Goal: Contribute content: Contribute content

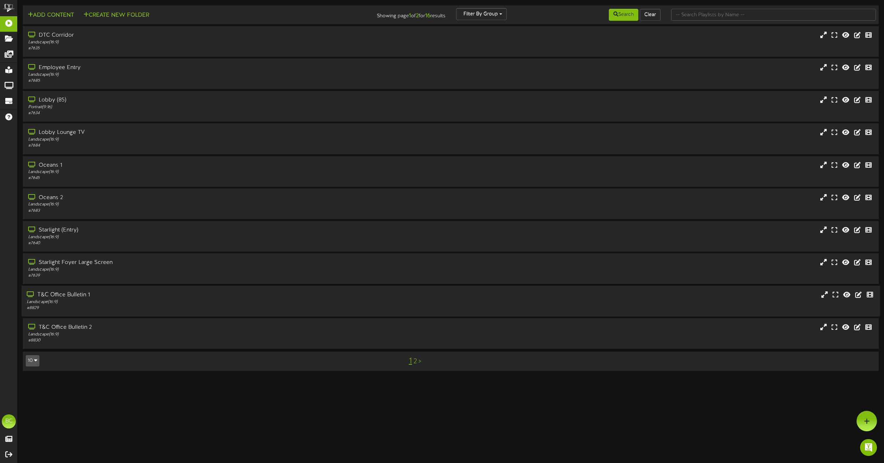
click at [68, 295] on div "T&C Office Bulletin 1" at bounding box center [200, 295] width 347 height 8
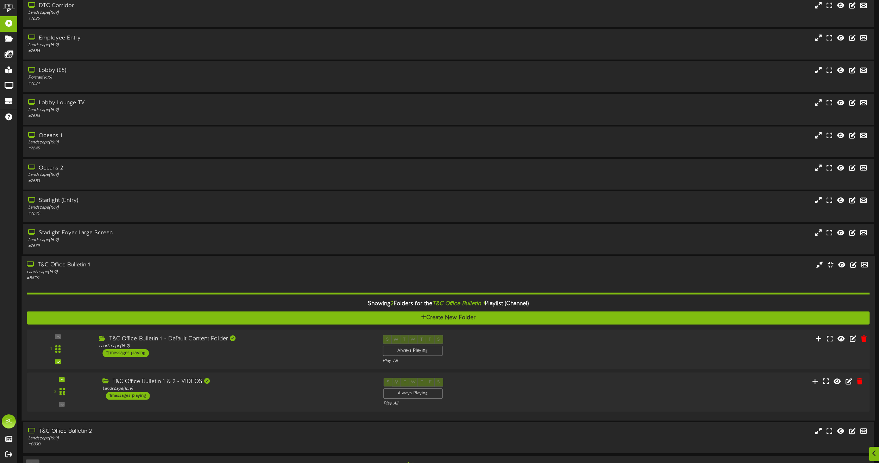
scroll to position [49, 0]
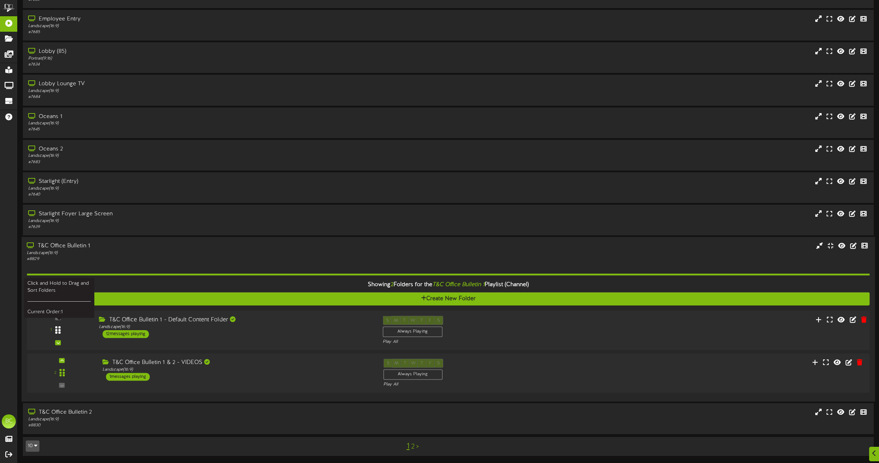
click at [59, 330] on icon at bounding box center [57, 330] width 5 height 8
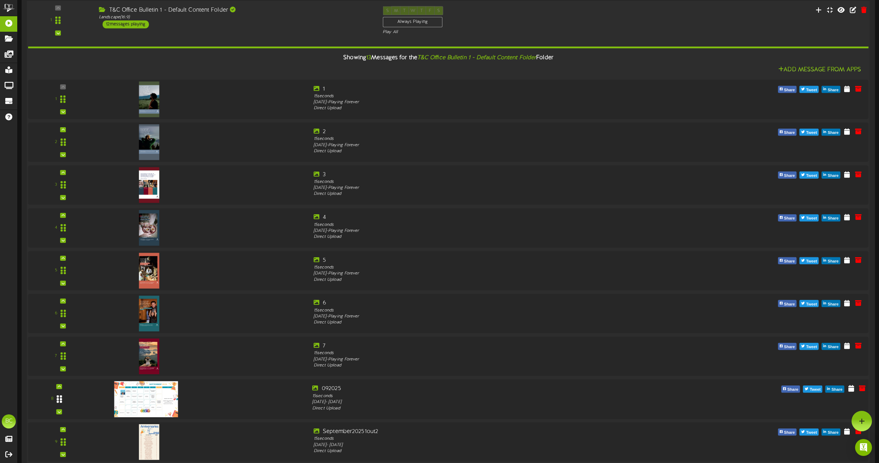
scroll to position [254, 0]
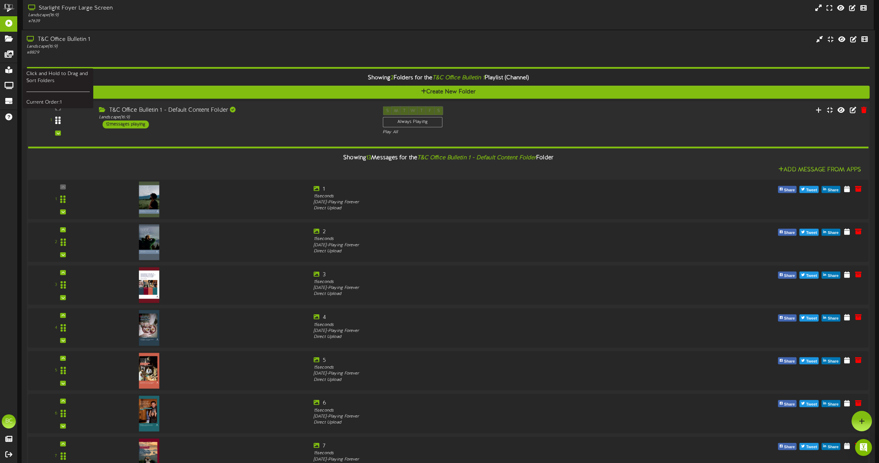
click at [59, 126] on div at bounding box center [58, 121] width 16 height 18
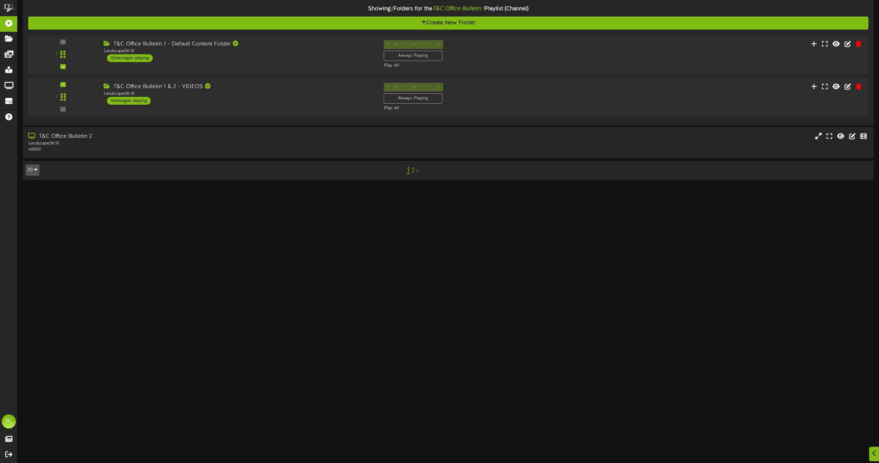
scroll to position [325, 0]
click at [55, 138] on div "T&C Office Bulletin 2" at bounding box center [199, 136] width 345 height 8
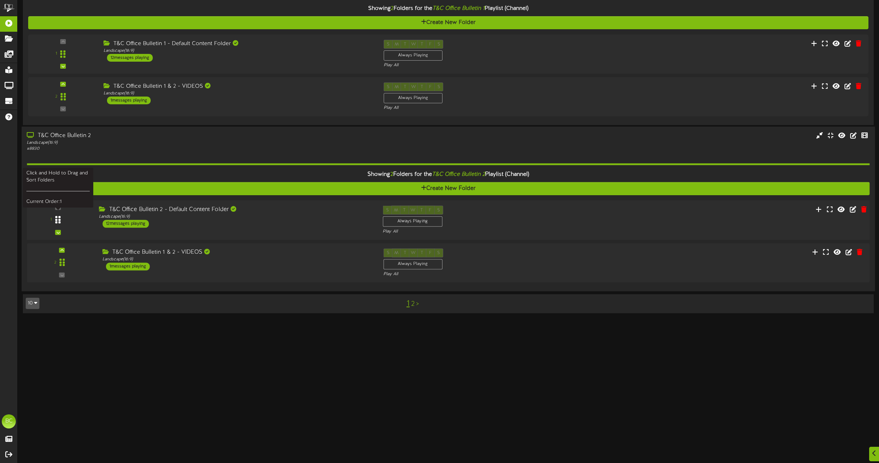
click at [55, 221] on div at bounding box center [58, 220] width 16 height 18
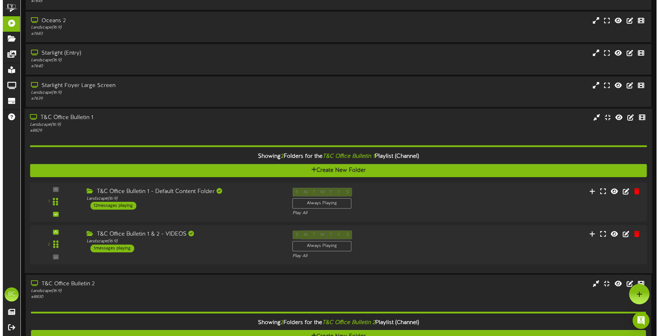
scroll to position [0, 0]
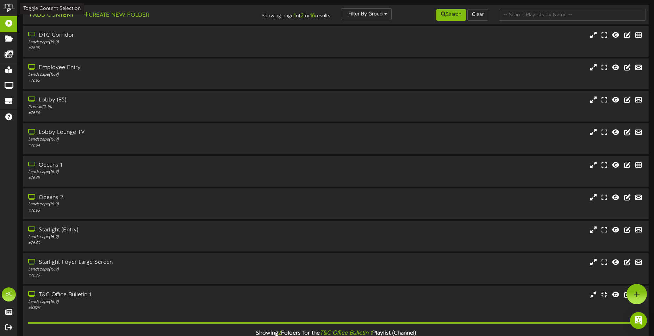
click at [60, 16] on button "Add Content" at bounding box center [51, 15] width 50 height 9
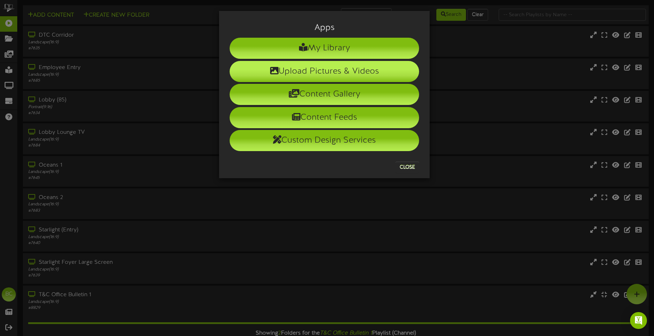
click at [324, 75] on li "Upload Pictures & Videos" at bounding box center [324, 71] width 189 height 21
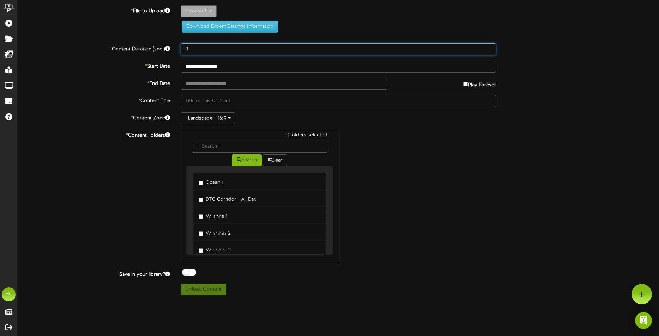
drag, startPoint x: 187, startPoint y: 52, endPoint x: 141, endPoint y: 44, distance: 46.0
click at [140, 45] on div "Content Duration (sec.) 8" at bounding box center [338, 49] width 652 height 12
type input "15"
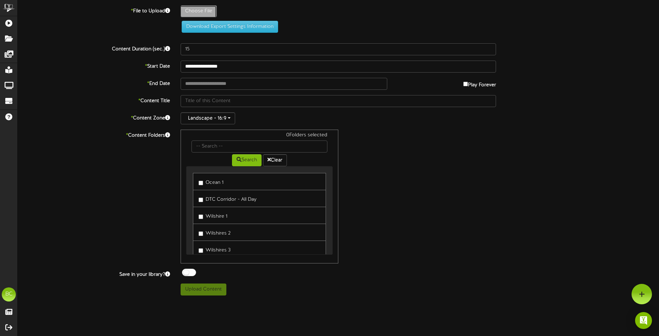
type input "**********"
type input "[DATE]"
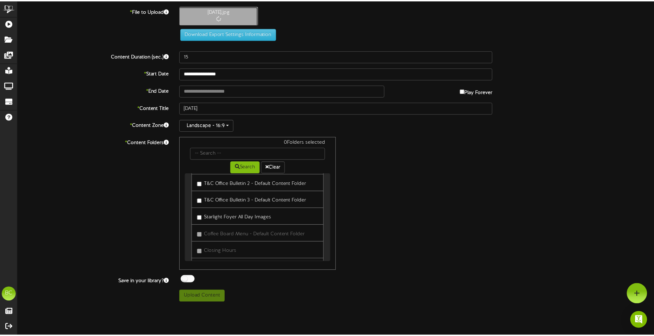
scroll to position [282, 0]
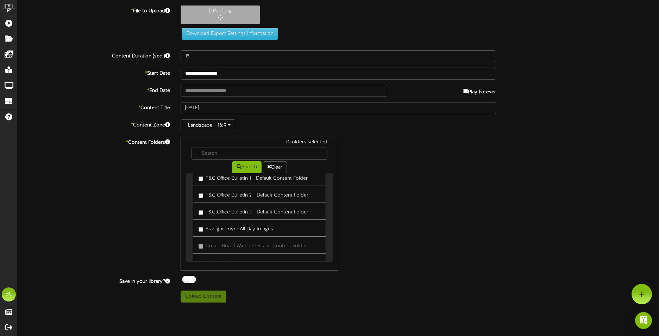
click at [254, 177] on div "0 Folders selected Search Clear Ocean 1 DTC Corridor - All Day Wilshire 1" at bounding box center [260, 204] width 158 height 134
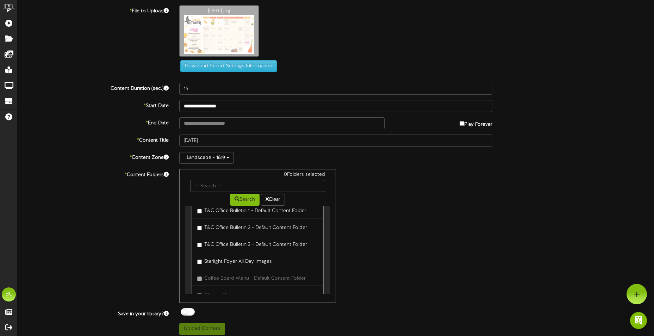
click at [252, 213] on label "T&C Office Bulletin 1 - Default Content Folder" at bounding box center [251, 210] width 109 height 10
click at [254, 227] on label "T&C Office Bulletin 2 - Default Content Folder" at bounding box center [252, 227] width 110 height 10
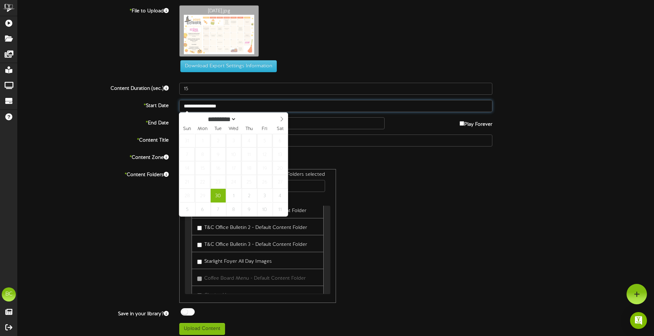
click at [218, 106] on input "**********" at bounding box center [335, 106] width 313 height 12
type input "**********"
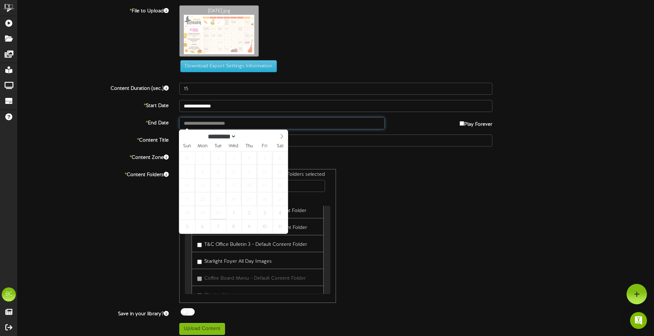
click at [365, 120] on input "text" at bounding box center [281, 123] width 205 height 12
select select "*"
click at [282, 135] on icon at bounding box center [281, 136] width 5 height 5
type input "**********"
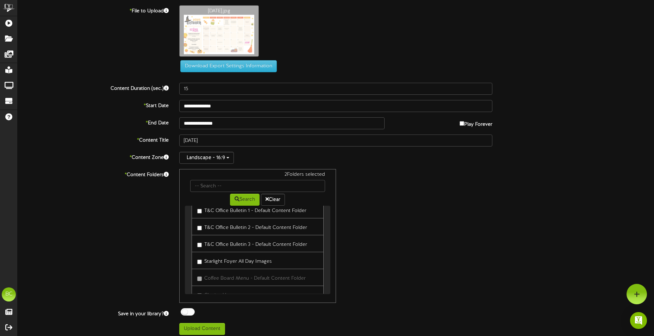
click at [430, 230] on div "2 Folders selected Search Clear Ocean 1 DTC Corridor - All Day Wilshire 1 [GEOG…" at bounding box center [336, 236] width 324 height 134
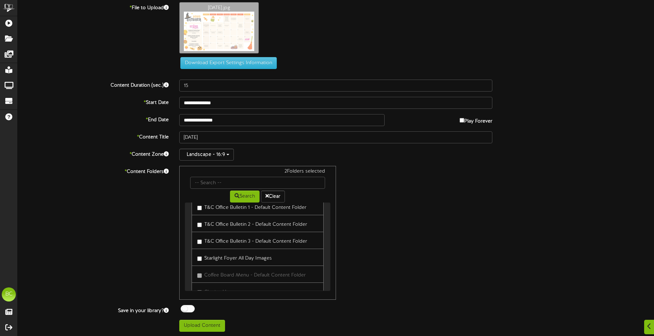
scroll to position [4, 0]
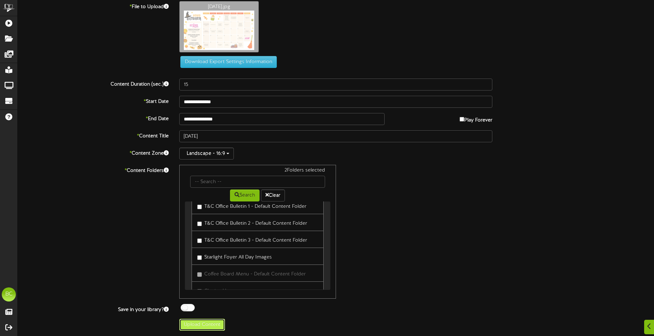
click at [217, 326] on button "Upload Content" at bounding box center [202, 325] width 46 height 12
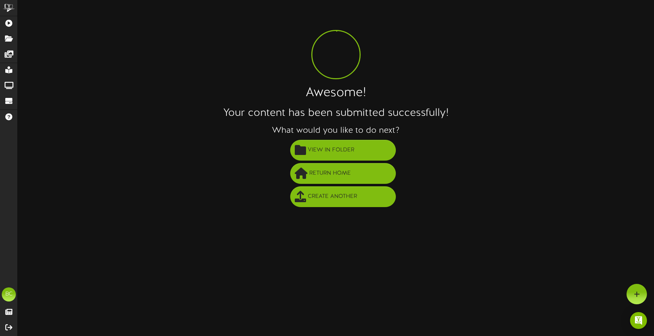
scroll to position [0, 0]
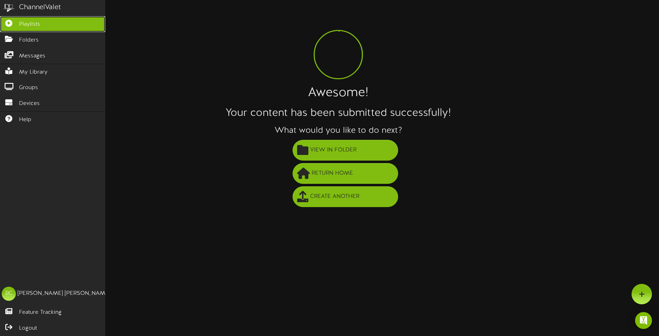
click at [12, 20] on icon at bounding box center [9, 22] width 18 height 5
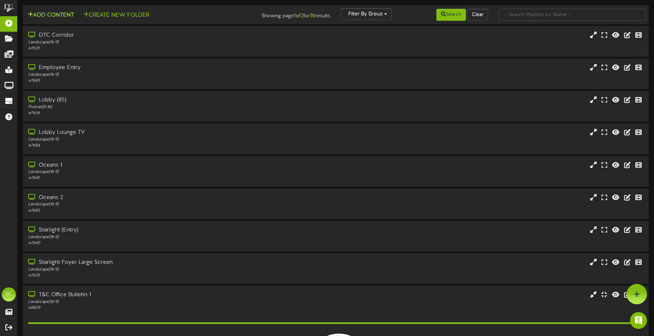
click at [68, 14] on button "Add Content" at bounding box center [51, 15] width 50 height 9
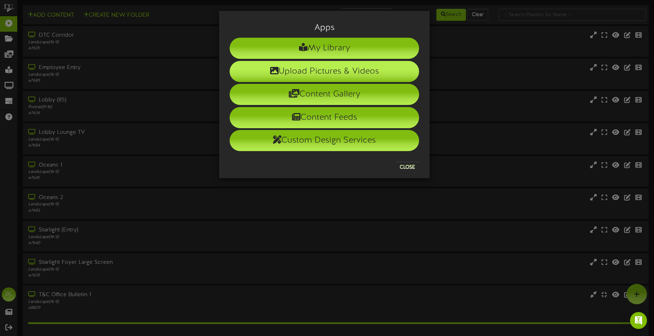
click at [317, 72] on li "Upload Pictures & Videos" at bounding box center [324, 71] width 189 height 21
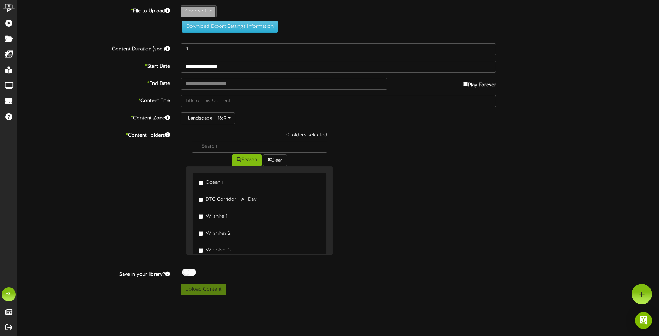
type input "**********"
type input "October1out2"
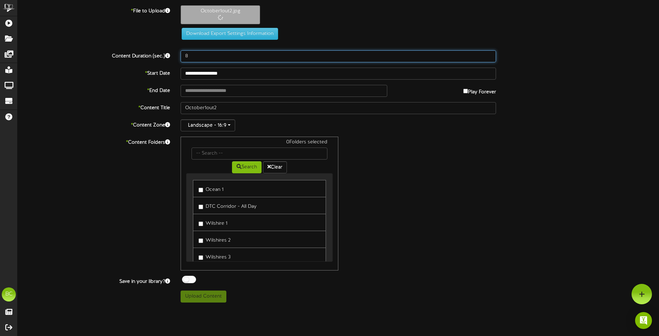
drag, startPoint x: 197, startPoint y: 56, endPoint x: 158, endPoint y: 53, distance: 39.2
click at [156, 55] on div "Content Duration (sec.) 8" at bounding box center [338, 56] width 652 height 12
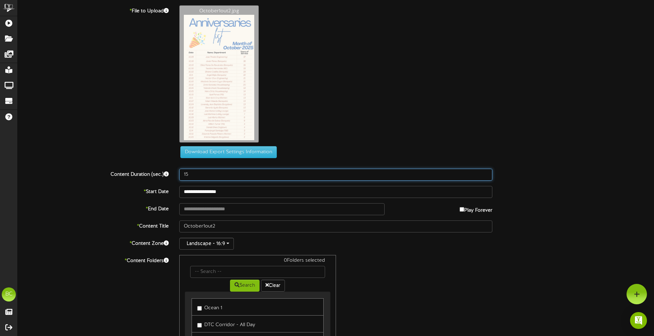
type input "15"
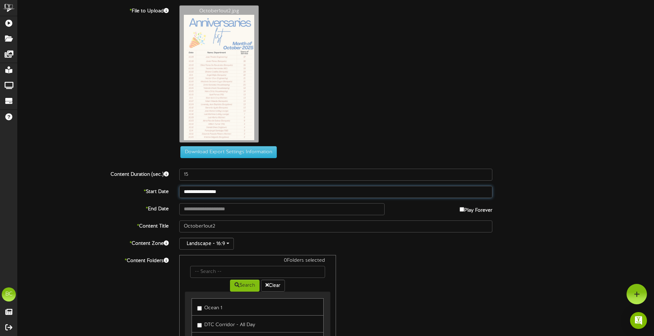
click at [233, 193] on input "**********" at bounding box center [335, 192] width 313 height 12
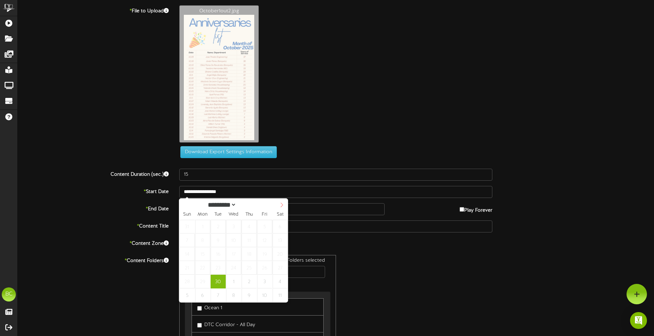
select select "*"
click at [281, 209] on span at bounding box center [282, 205] width 12 height 12
select select "*"
type input "**********"
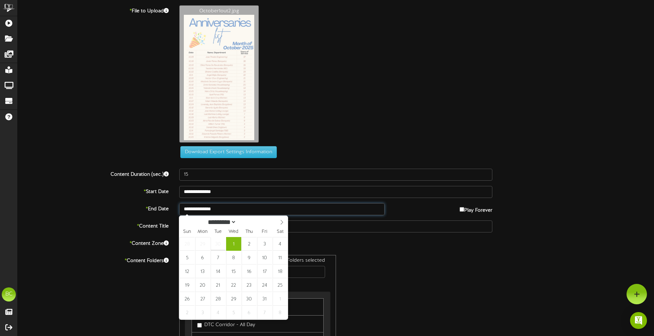
click at [251, 213] on input "**********" at bounding box center [281, 209] width 205 height 12
select select "*"
click at [278, 225] on span at bounding box center [282, 222] width 12 height 12
type input "**********"
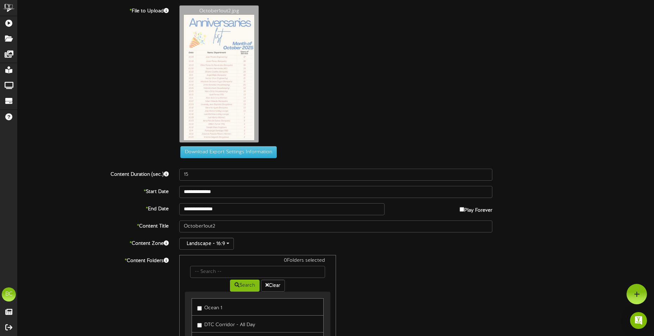
click at [457, 293] on div "0 Folders selected Search Clear Ocean 1 DTC Corridor - All Day Wilshire 1 [GEOG…" at bounding box center [336, 322] width 324 height 134
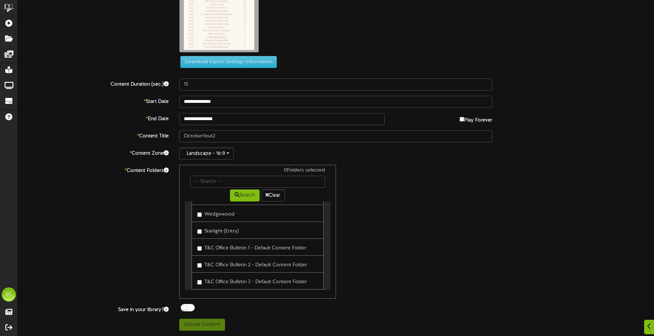
scroll to position [246, 0]
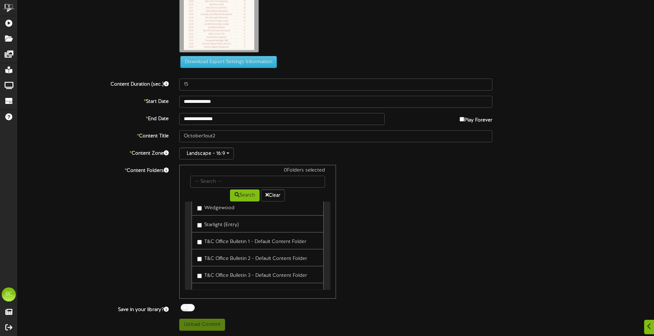
click at [234, 242] on label "T&C Office Bulletin 1 - Default Content Folder" at bounding box center [251, 241] width 109 height 10
click at [241, 257] on label "T&C Office Bulletin 2 - Default Content Folder" at bounding box center [252, 258] width 110 height 10
click at [211, 323] on button "Upload Content" at bounding box center [202, 325] width 46 height 12
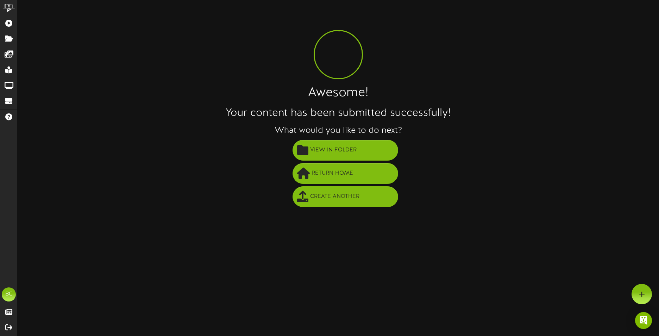
click at [335, 139] on li "View in Folder" at bounding box center [345, 150] width 627 height 23
click at [321, 154] on span "View in Folder" at bounding box center [333, 150] width 50 height 12
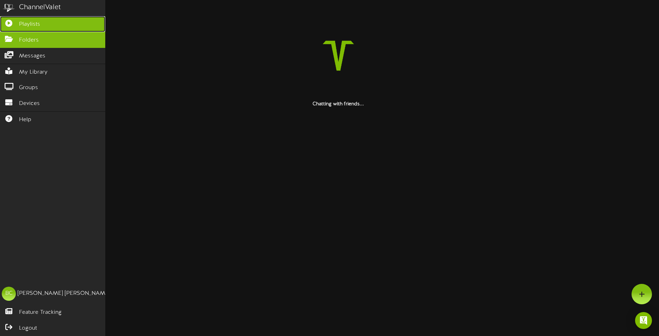
click at [11, 25] on icon at bounding box center [9, 22] width 18 height 5
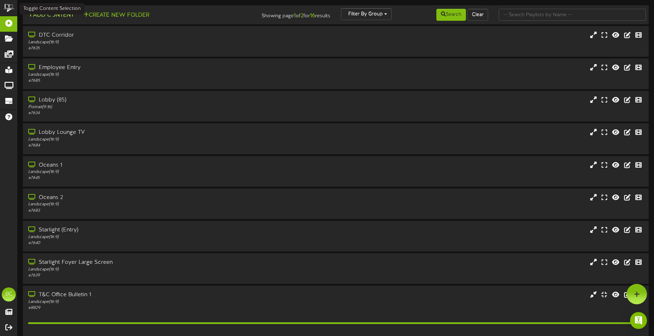
click at [61, 17] on button "Add Content" at bounding box center [51, 15] width 50 height 9
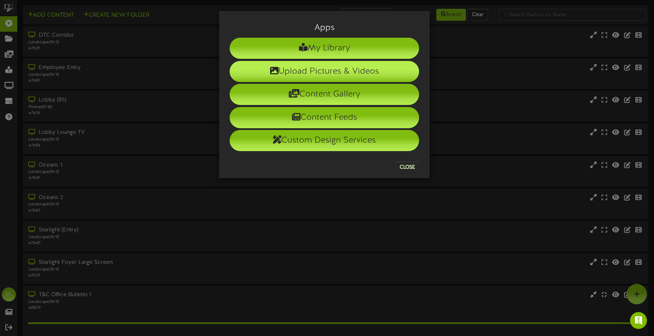
click at [302, 66] on li "Upload Pictures & Videos" at bounding box center [324, 71] width 189 height 21
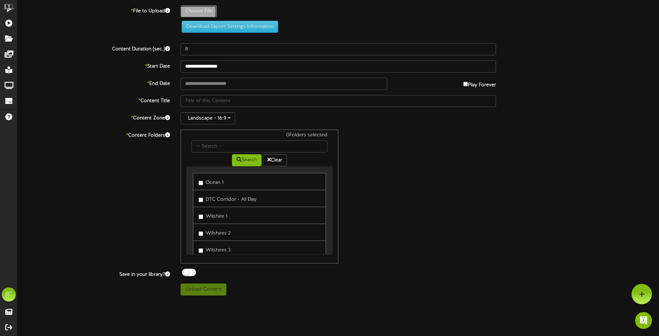
type input "**********"
type input "October2out2"
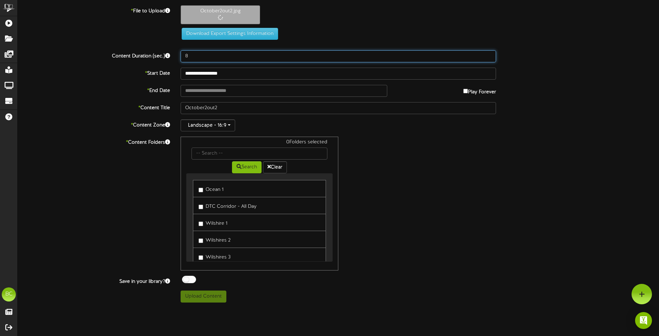
drag, startPoint x: 177, startPoint y: 56, endPoint x: 166, endPoint y: 56, distance: 10.9
click at [166, 56] on div "Content Duration (sec.) 8" at bounding box center [338, 56] width 652 height 12
type input "15"
click at [223, 73] on input "**********" at bounding box center [338, 74] width 315 height 12
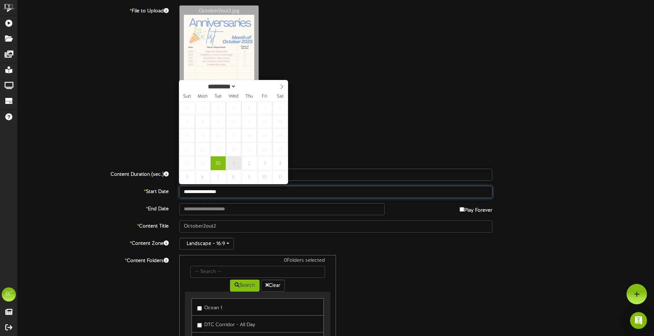
select select "*"
type input "**********"
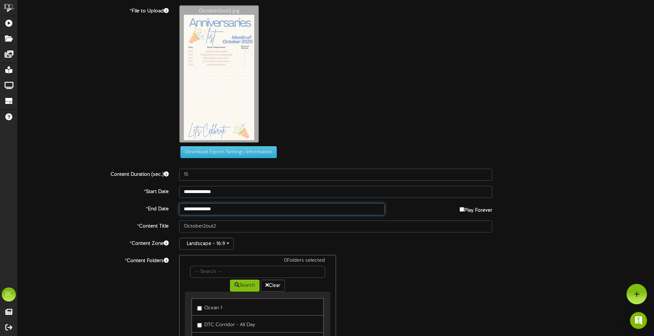
click at [228, 212] on input "**********" at bounding box center [281, 209] width 205 height 12
select select "*"
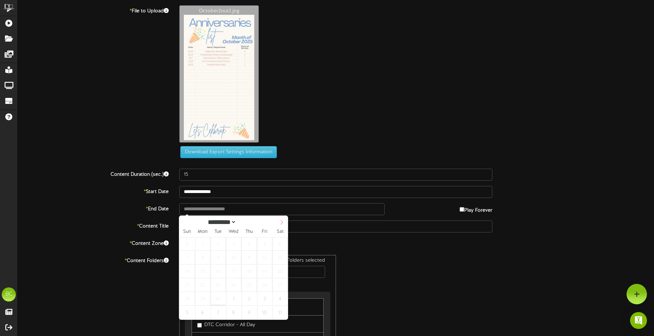
click at [277, 224] on span at bounding box center [282, 222] width 12 height 12
click at [278, 224] on span at bounding box center [282, 222] width 12 height 12
select select "*"
click at [190, 223] on div "********* ******* ******** ******** ****" at bounding box center [233, 221] width 108 height 11
type input "**********"
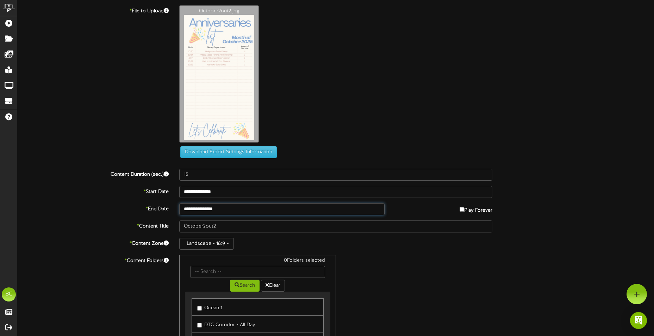
drag, startPoint x: 262, startPoint y: 299, endPoint x: 288, endPoint y: 295, distance: 26.7
click at [409, 283] on div "0 Folders selected Search Clear Ocean 1 DTC Corridor - All Day Wilshire 1 [GEOG…" at bounding box center [336, 322] width 324 height 134
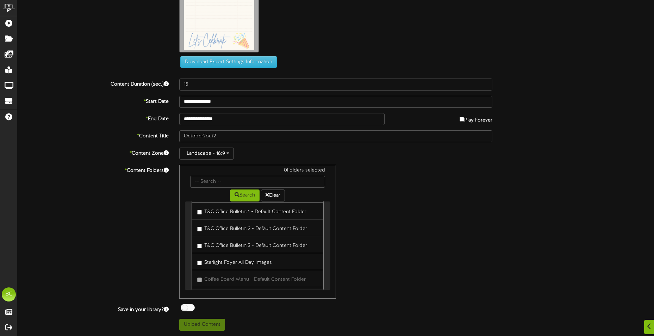
scroll to position [282, 0]
click at [250, 208] on label "T&C Office Bulletin 1 - Default Content Folder" at bounding box center [251, 206] width 109 height 10
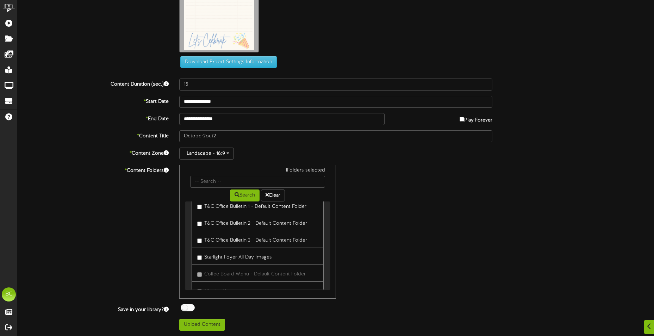
click at [246, 223] on label "T&C Office Bulletin 2 - Default Content Folder" at bounding box center [252, 223] width 110 height 10
click at [219, 323] on button "Upload Content" at bounding box center [202, 325] width 46 height 12
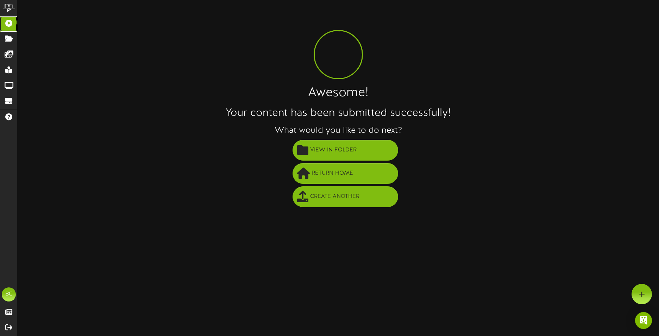
click at [16, 24] on icon at bounding box center [9, 22] width 18 height 5
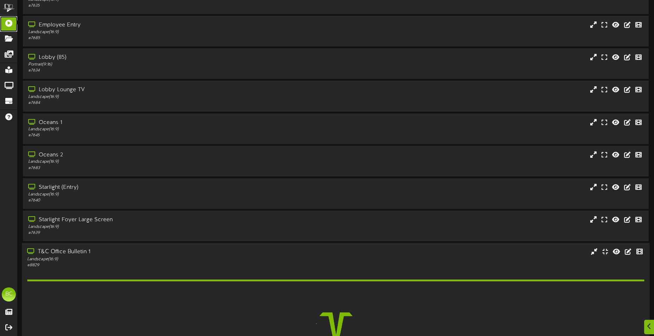
scroll to position [106, 0]
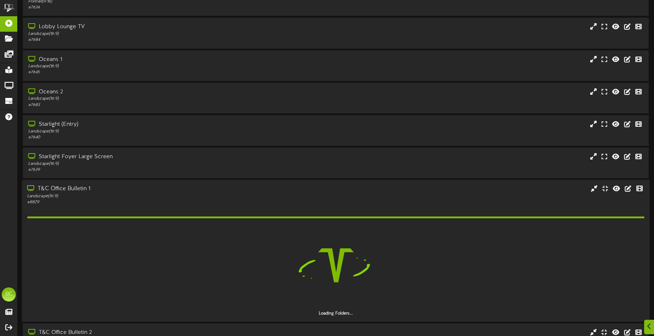
click at [72, 187] on div "T&C Office Bulletin 1" at bounding box center [152, 189] width 251 height 8
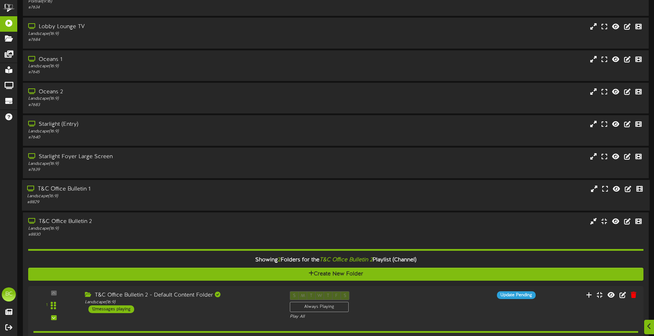
click at [76, 189] on div "T&C Office Bulletin 1" at bounding box center [152, 189] width 251 height 8
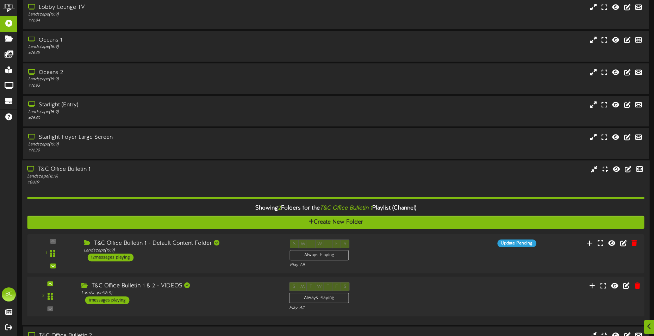
scroll to position [211, 0]
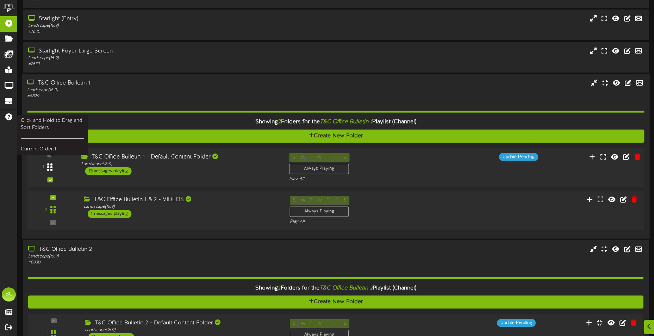
click at [53, 167] on div at bounding box center [50, 167] width 16 height 18
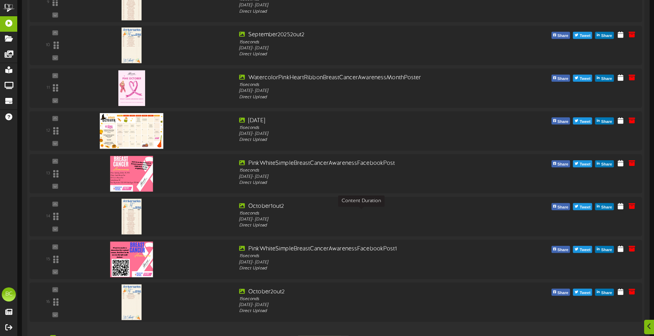
scroll to position [845, 0]
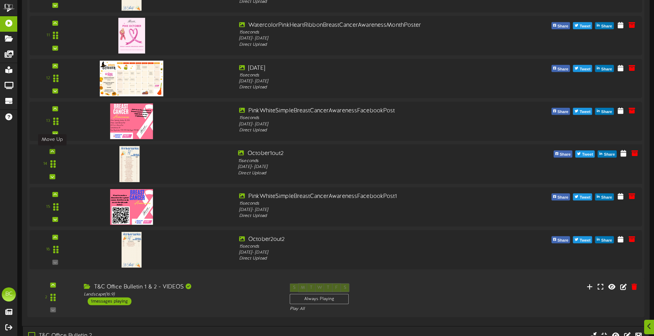
click at [51, 152] on icon at bounding box center [52, 152] width 3 height 4
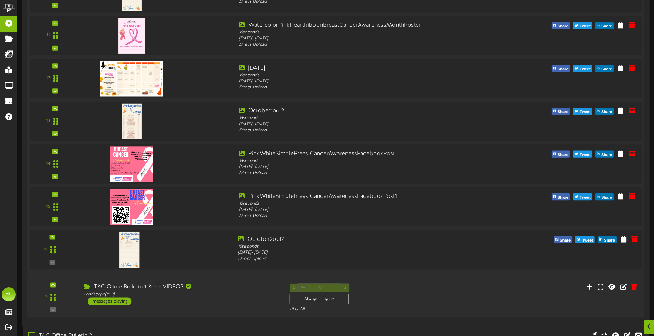
click at [55, 234] on div "16" at bounding box center [335, 250] width 619 height 40
click at [53, 236] on icon at bounding box center [52, 237] width 3 height 4
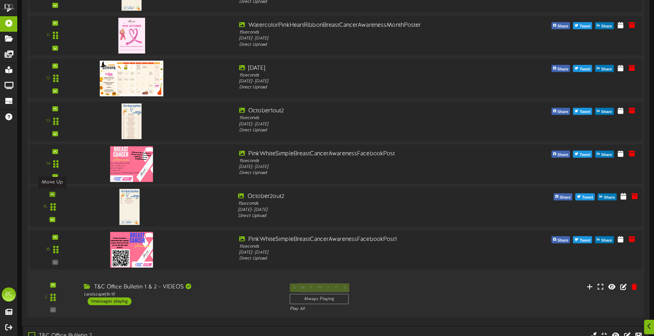
click at [51, 194] on icon at bounding box center [52, 194] width 3 height 4
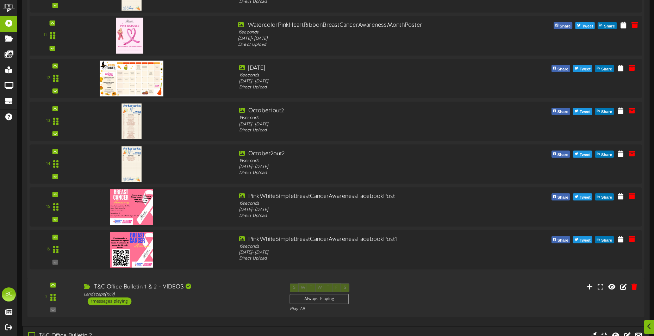
click at [57, 50] on div "11" at bounding box center [52, 35] width 41 height 29
click at [55, 47] on div at bounding box center [52, 48] width 6 height 5
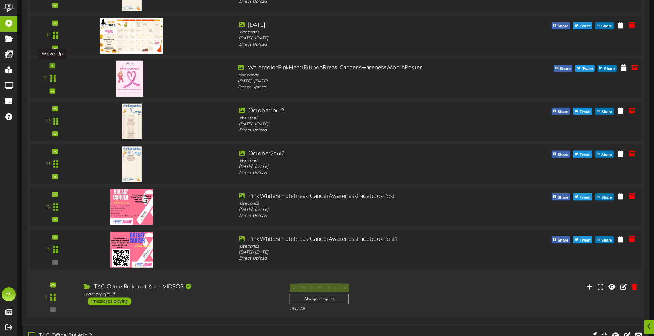
click at [54, 66] on div at bounding box center [52, 65] width 6 height 5
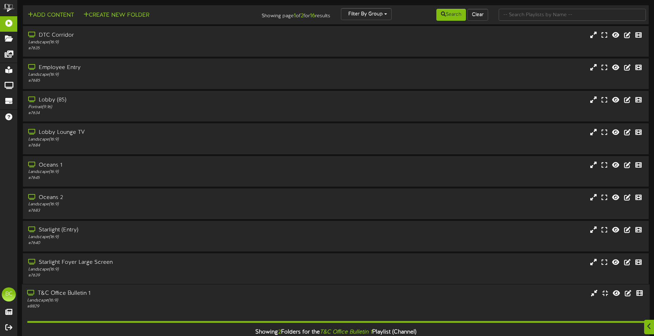
scroll to position [211, 0]
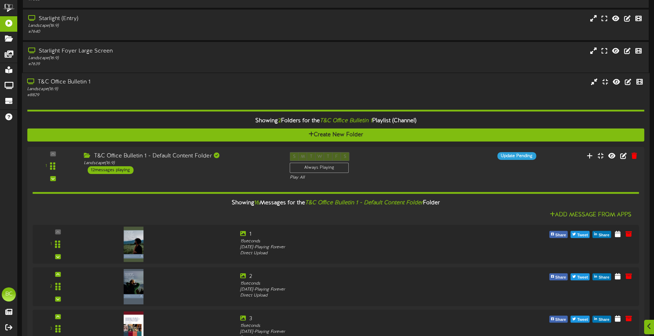
click at [46, 94] on div "# 8829" at bounding box center [152, 95] width 251 height 6
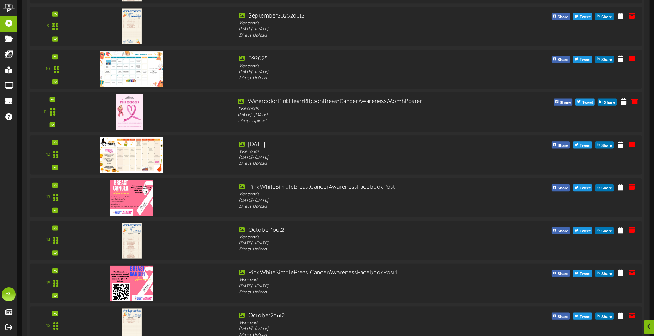
scroll to position [810, 0]
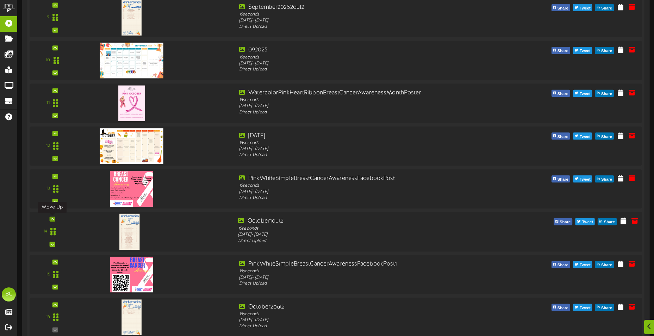
click at [52, 219] on icon at bounding box center [52, 219] width 3 height 4
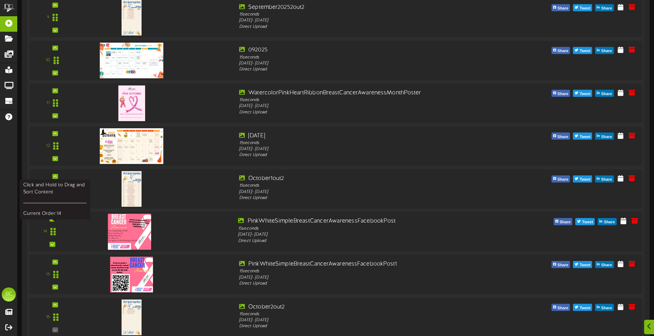
click at [52, 222] on div "14" at bounding box center [52, 231] width 41 height 29
click at [54, 220] on icon at bounding box center [52, 219] width 3 height 4
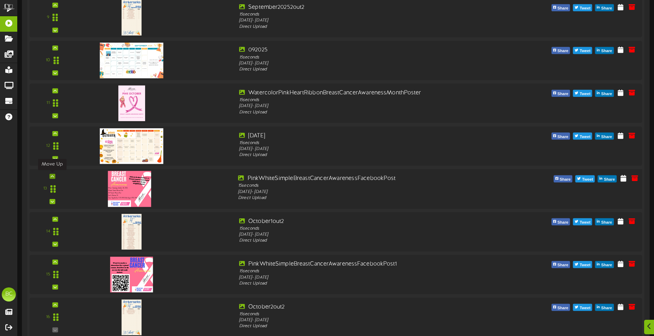
click at [54, 177] on div at bounding box center [52, 176] width 6 height 5
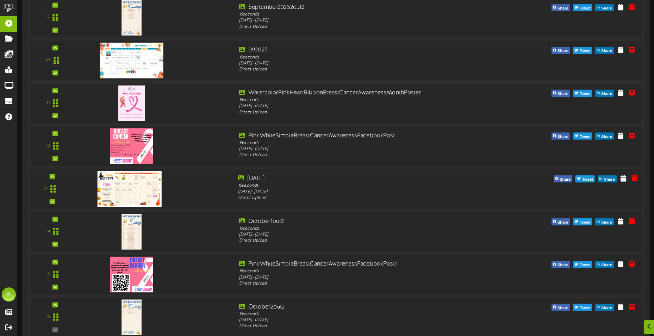
click at [54, 179] on div "13" at bounding box center [52, 188] width 41 height 29
click at [52, 176] on icon at bounding box center [52, 176] width 3 height 4
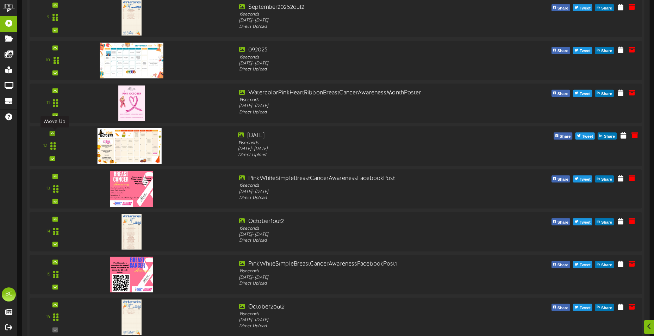
click at [52, 132] on icon at bounding box center [52, 134] width 3 height 4
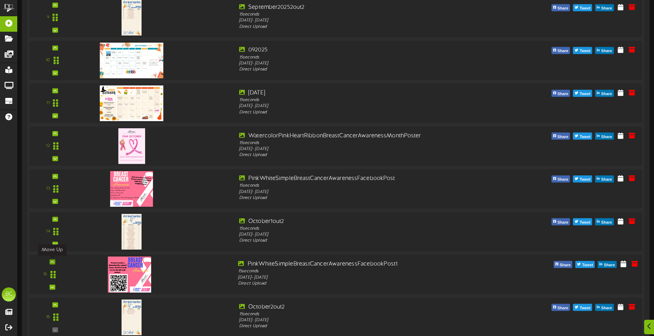
click at [54, 262] on div at bounding box center [52, 261] width 6 height 5
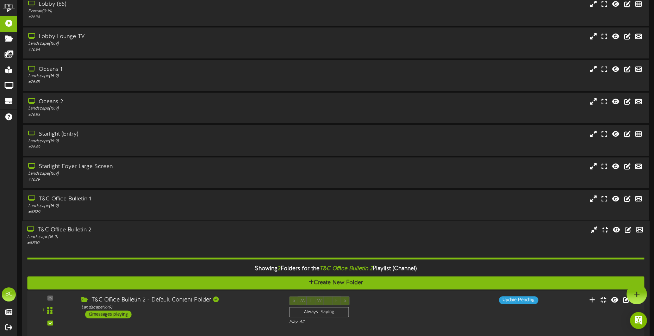
scroll to position [0, 0]
